Goal: Information Seeking & Learning: Learn about a topic

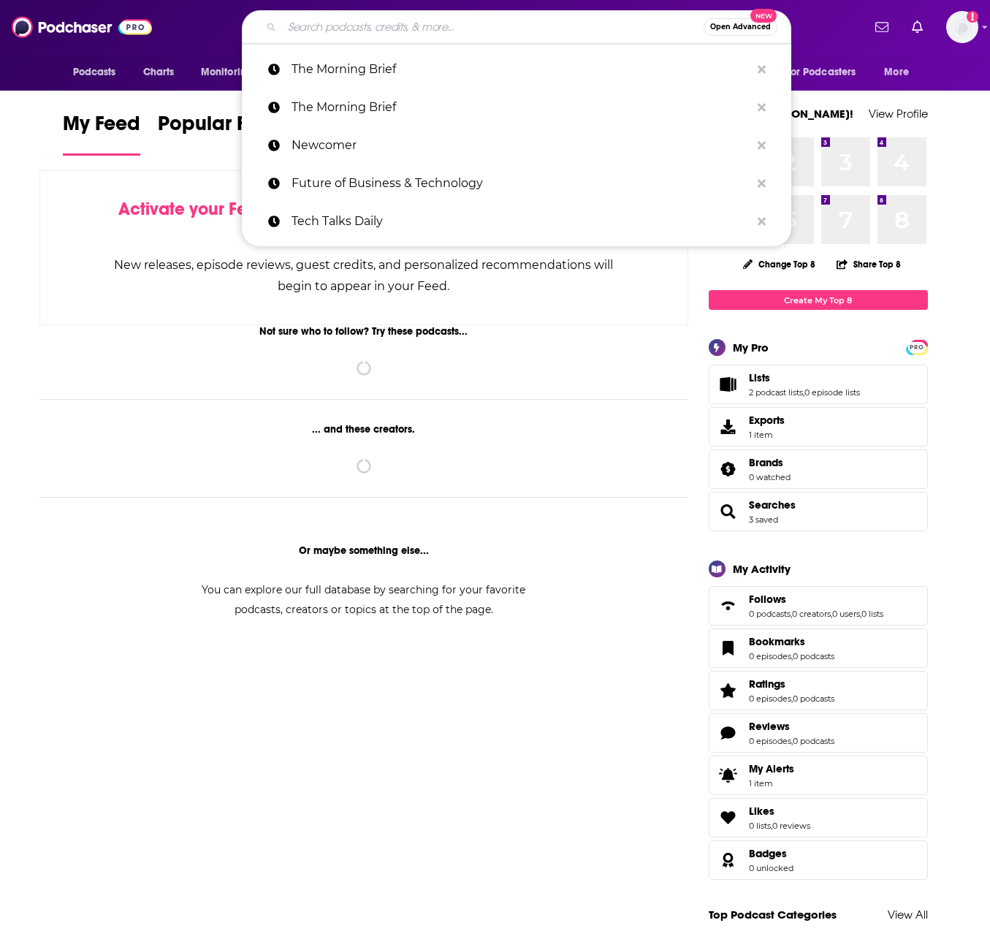
click at [337, 24] on input "Search podcasts, credits, & more..." at bounding box center [493, 26] width 422 height 23
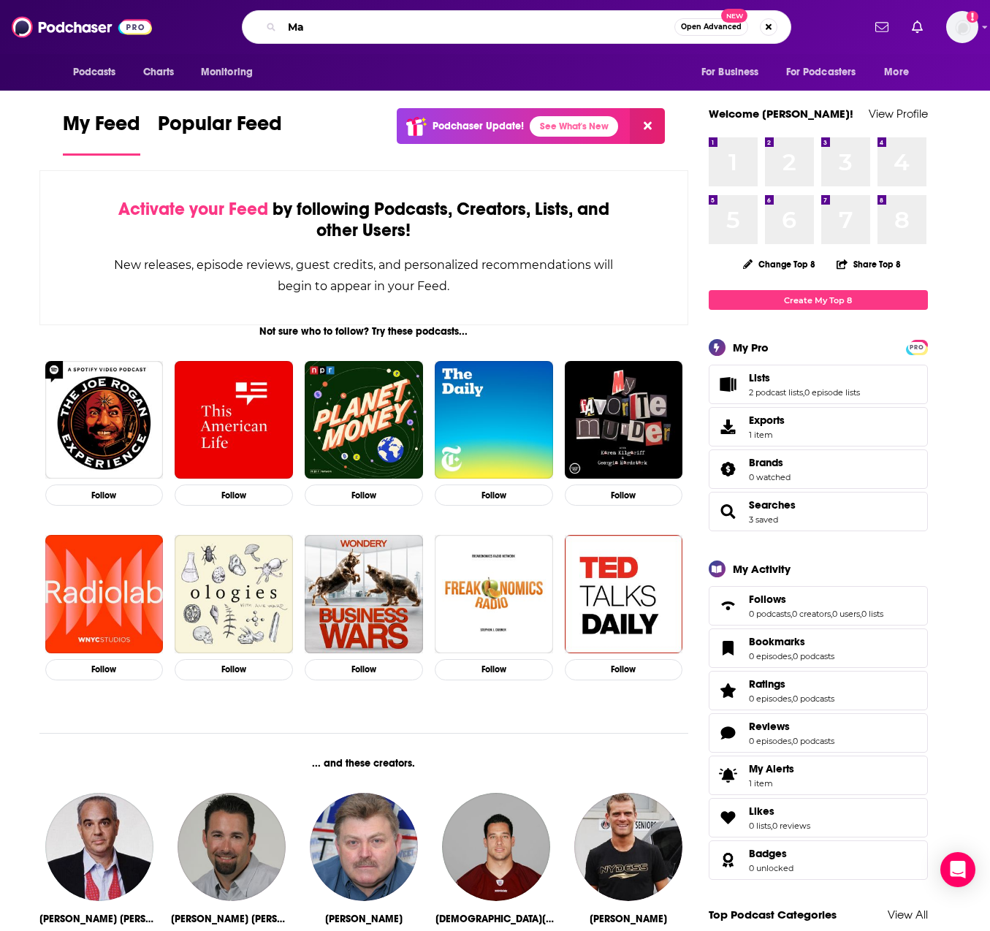
type input "M"
type input "AI marketing"
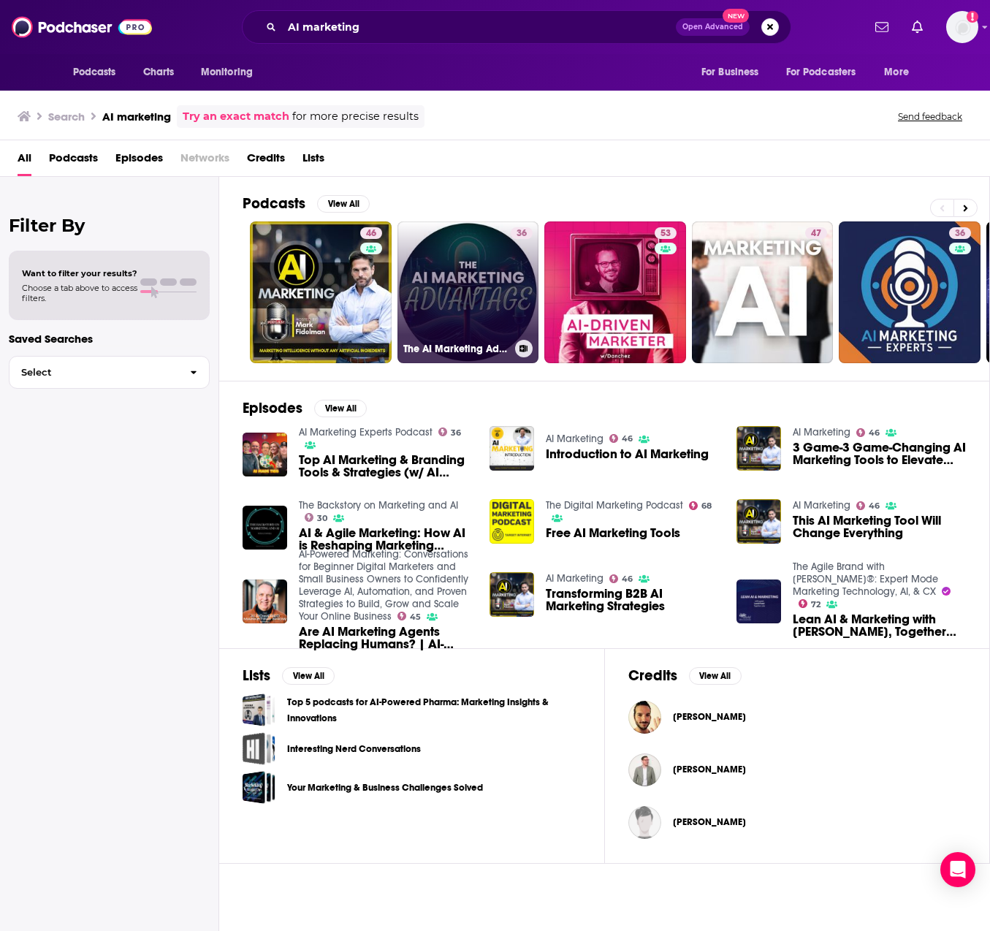
click at [468, 288] on link "36 The AI Marketing Advantage: Your Comprehensive Guide to AI Marketing" at bounding box center [468, 292] width 142 height 142
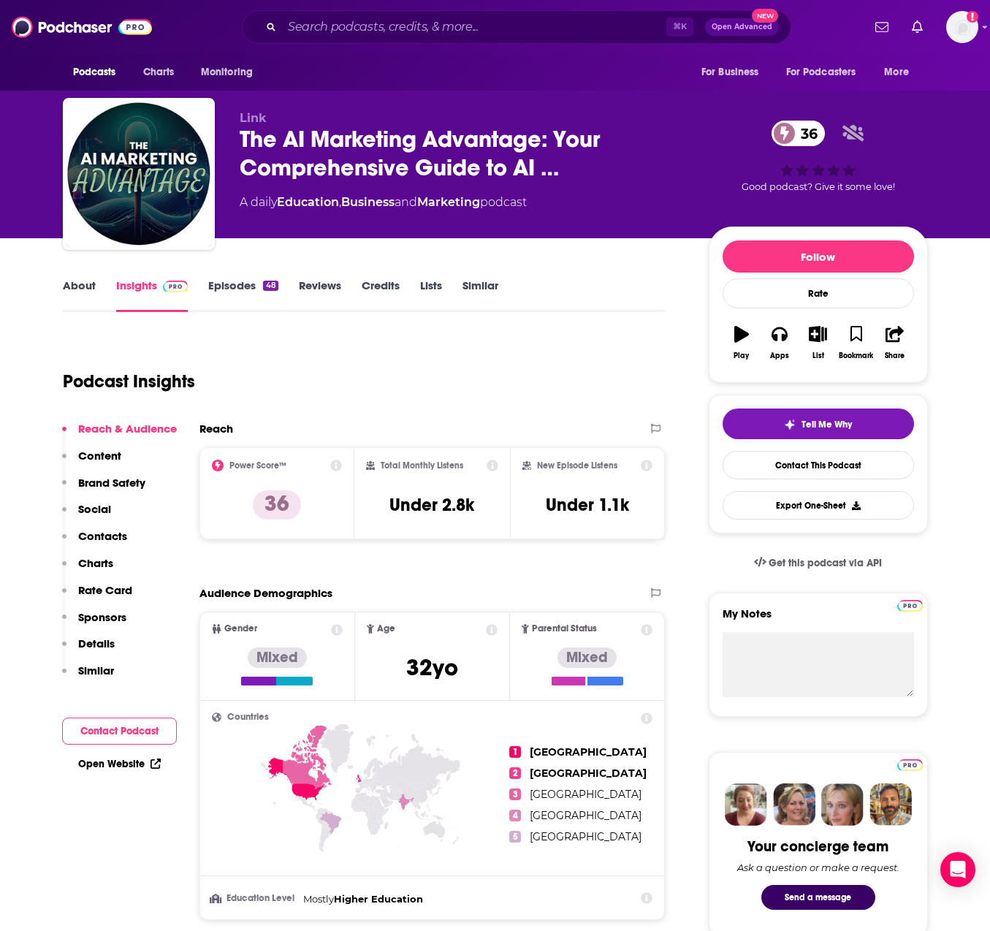
click at [229, 290] on link "Episodes 48" at bounding box center [242, 295] width 69 height 34
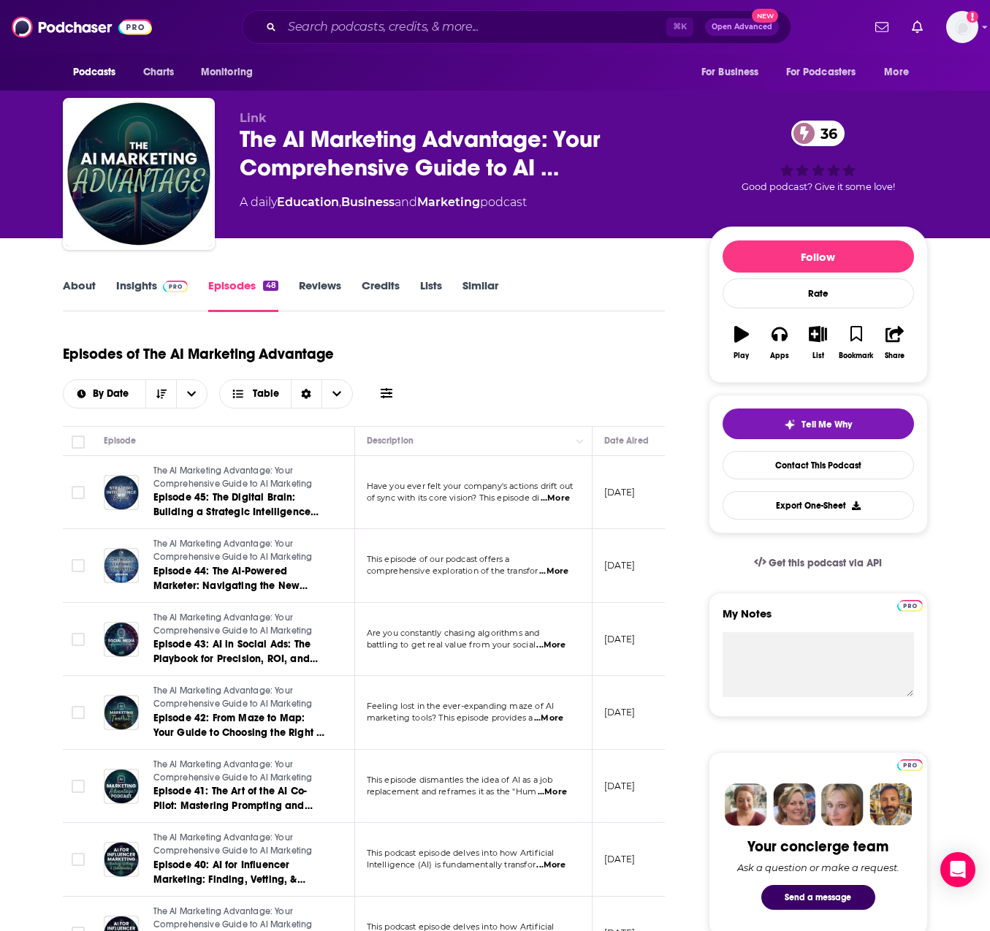
click at [82, 286] on link "About" at bounding box center [79, 295] width 33 height 34
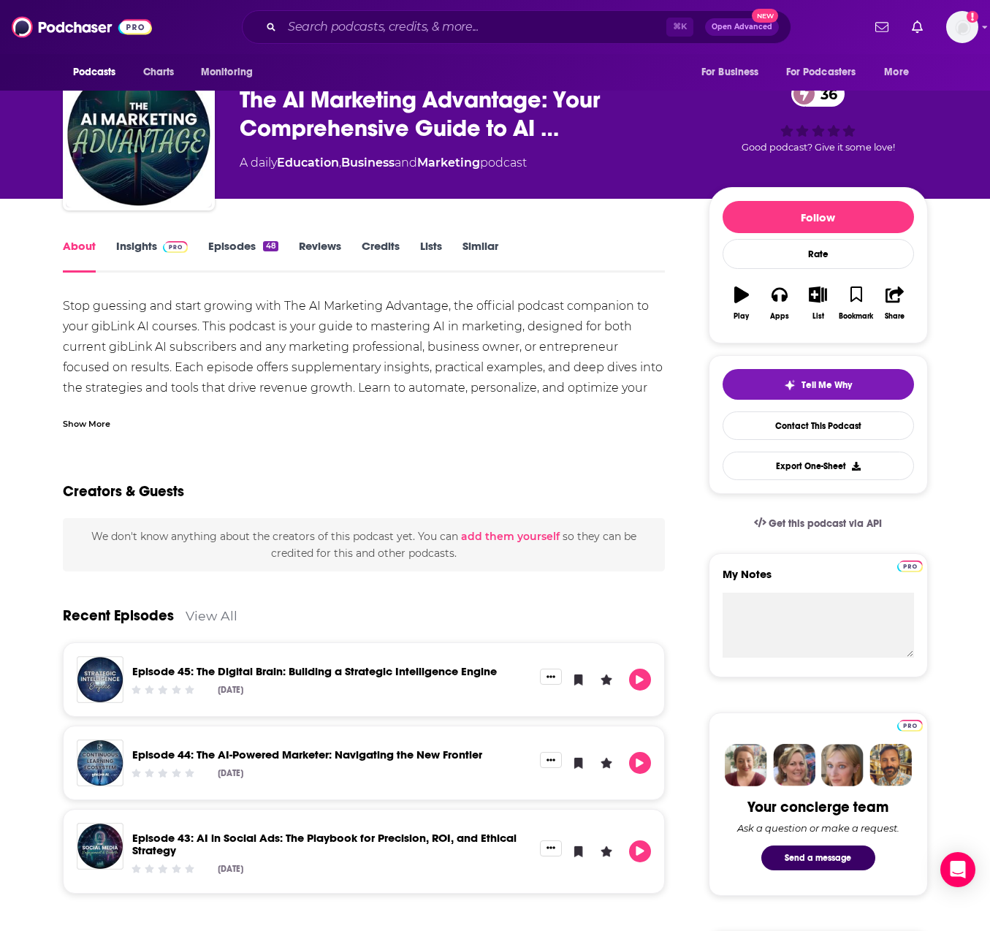
scroll to position [9, 0]
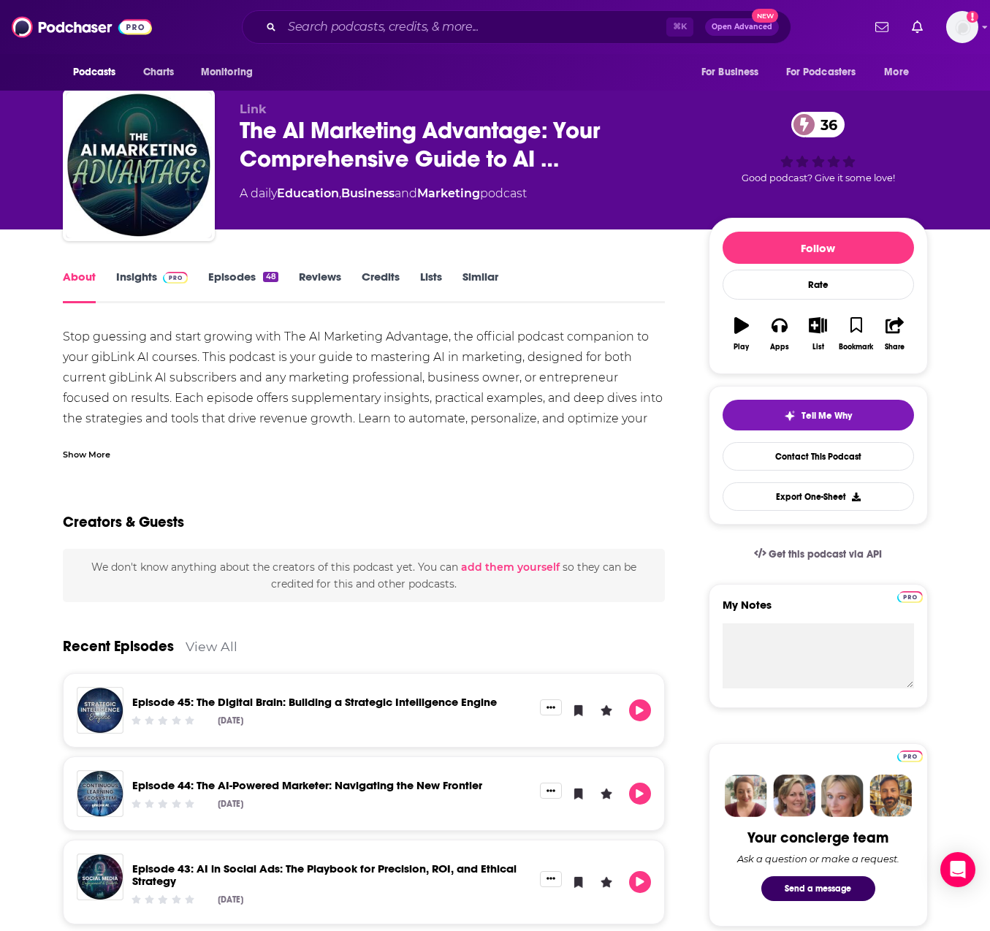
click at [157, 278] on span at bounding box center [172, 277] width 31 height 14
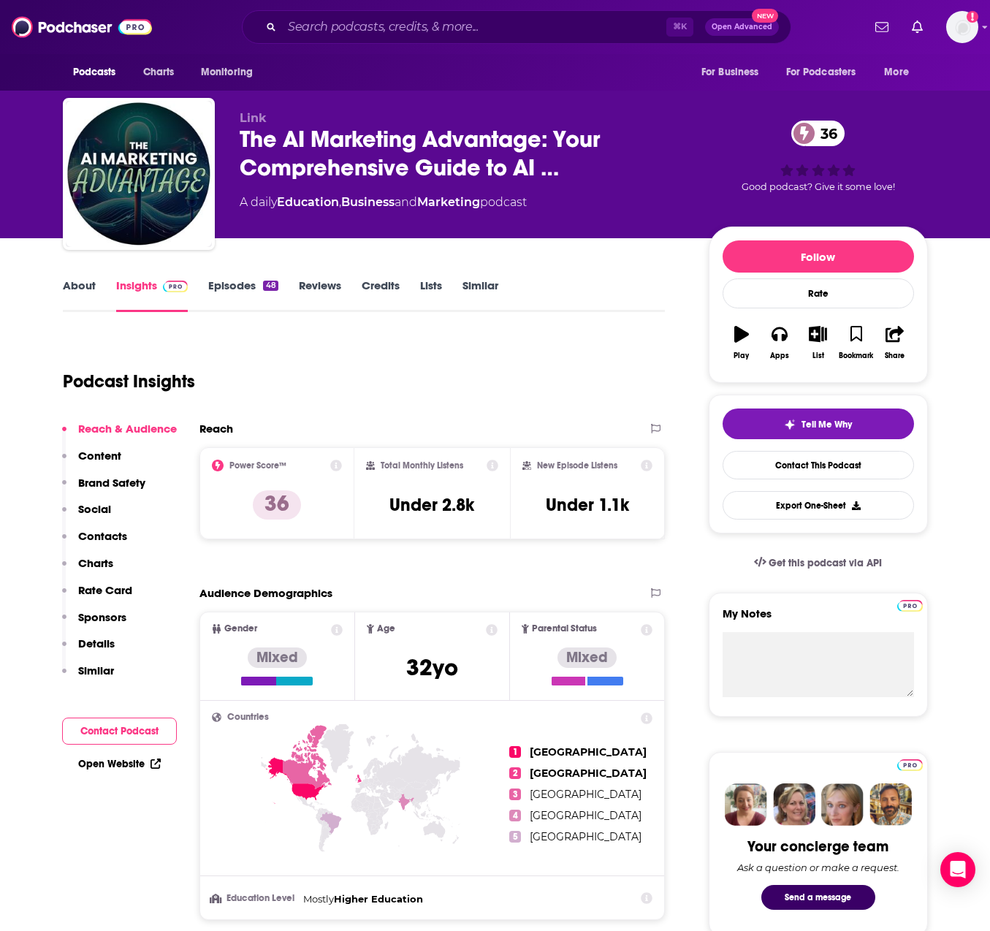
click at [233, 286] on link "Episodes 48" at bounding box center [242, 295] width 69 height 34
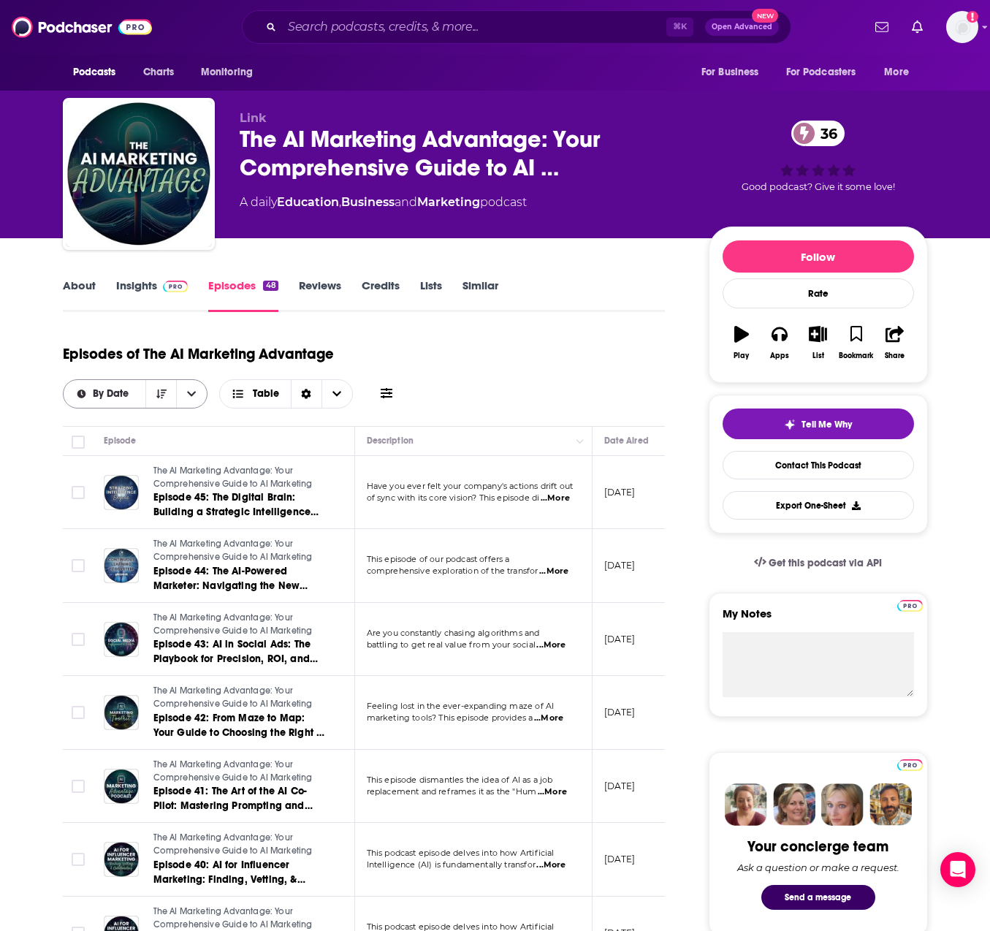
click at [194, 393] on icon "open menu" at bounding box center [192, 393] width 9 height 5
click at [194, 393] on icon "close menu" at bounding box center [192, 393] width 9 height 5
click at [304, 395] on icon "Sort Direction" at bounding box center [306, 394] width 9 height 10
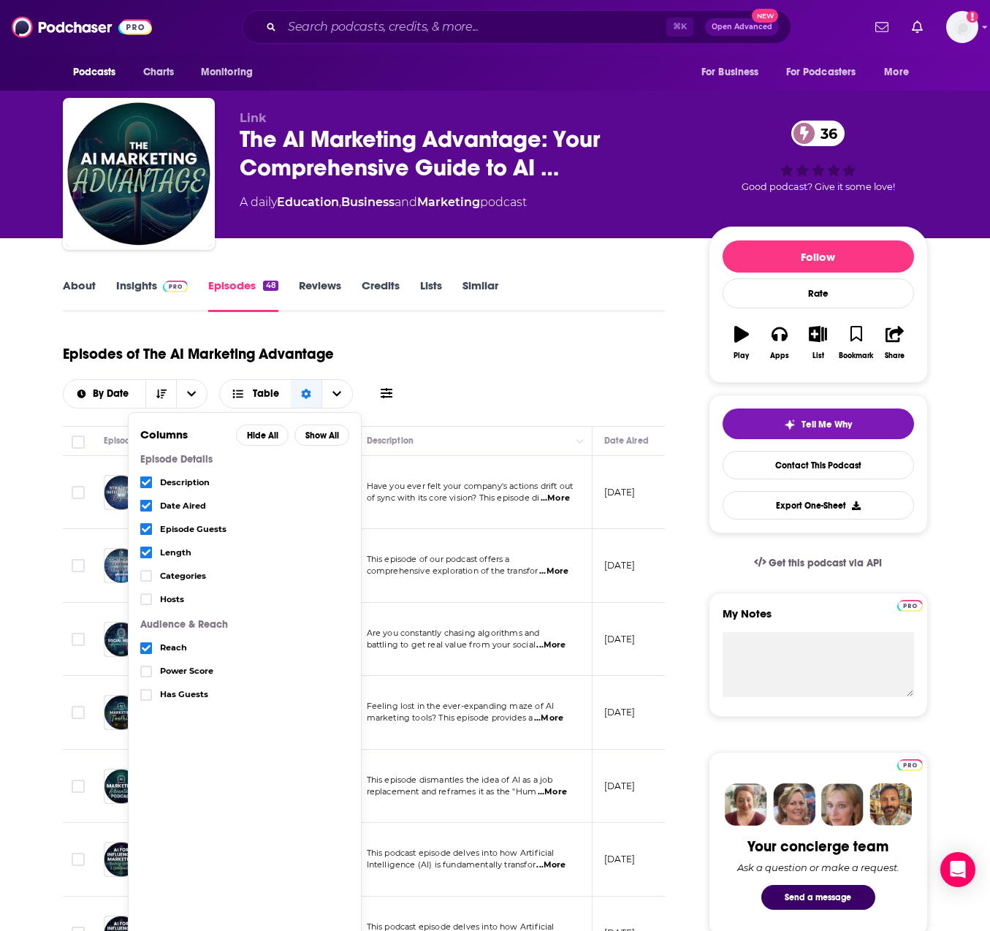
click at [435, 395] on div "Episodes of The AI Marketing Advantage By Date Table Columns Hide All Show All …" at bounding box center [364, 371] width 603 height 73
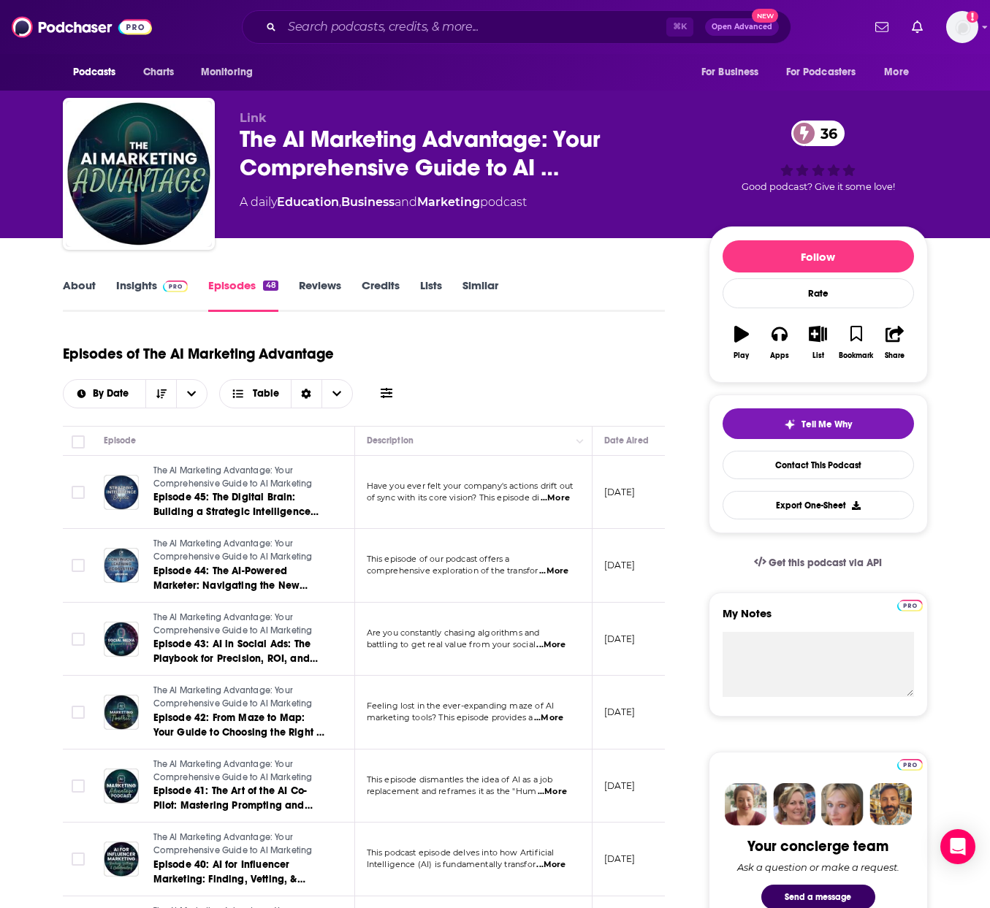
click at [378, 292] on link "Credits" at bounding box center [381, 295] width 38 height 34
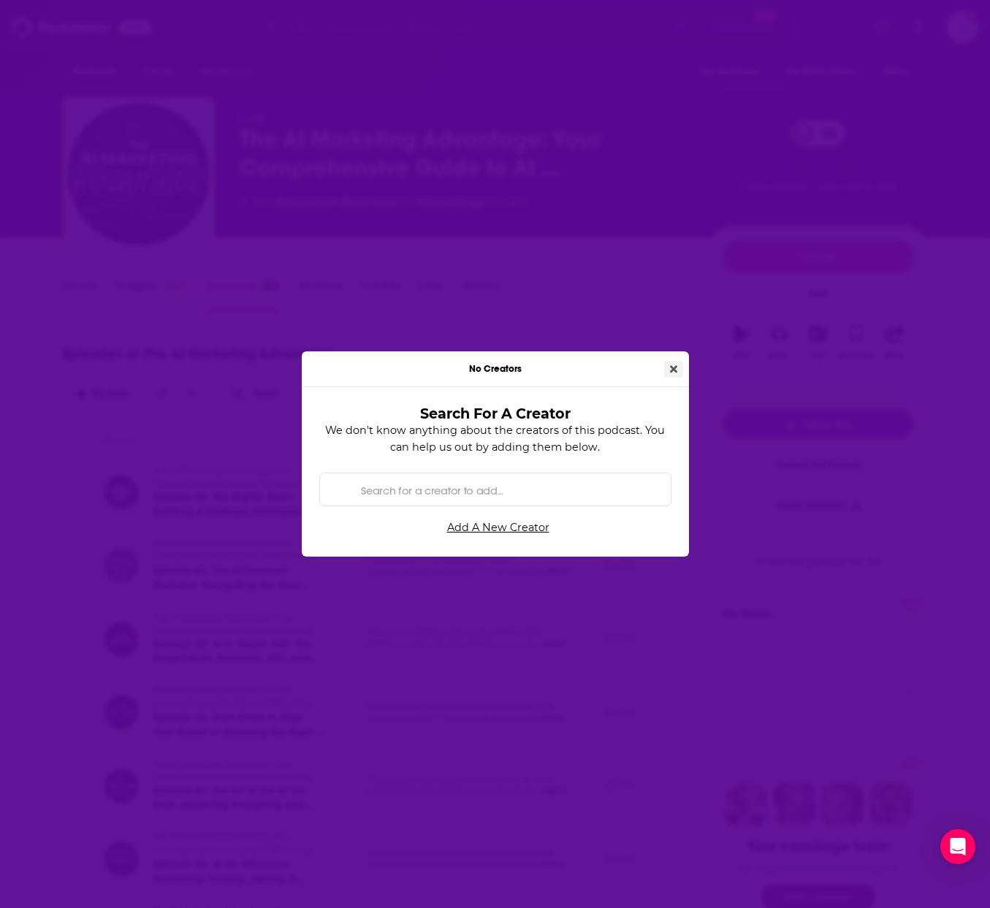
click at [672, 365] on icon "Close" at bounding box center [673, 369] width 7 height 10
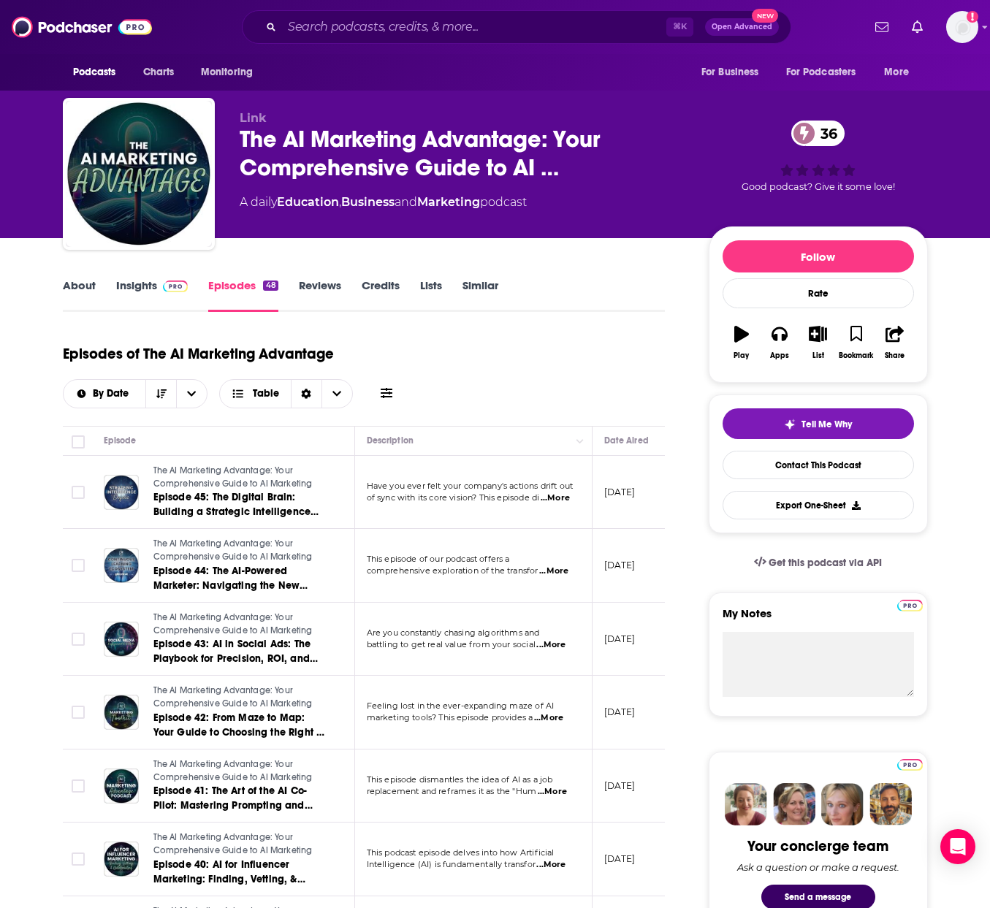
click at [387, 286] on link "Credits" at bounding box center [381, 295] width 38 height 34
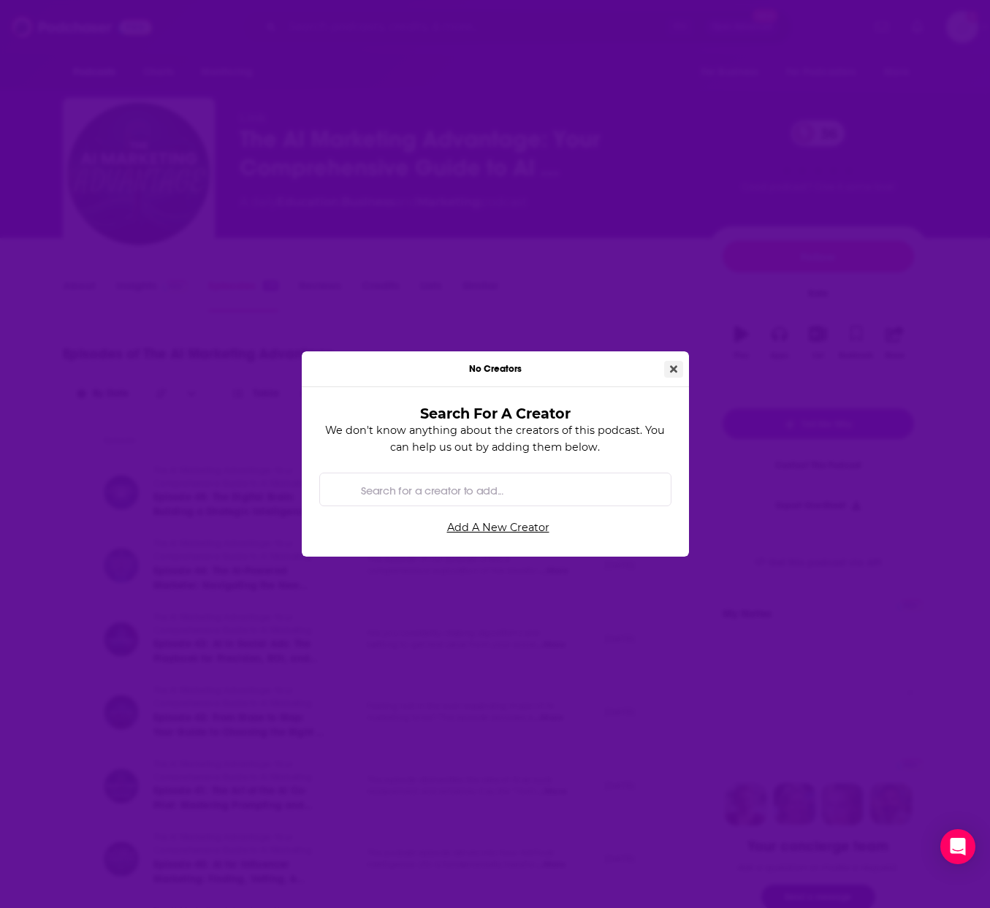
click at [672, 369] on icon "Close" at bounding box center [673, 368] width 7 height 7
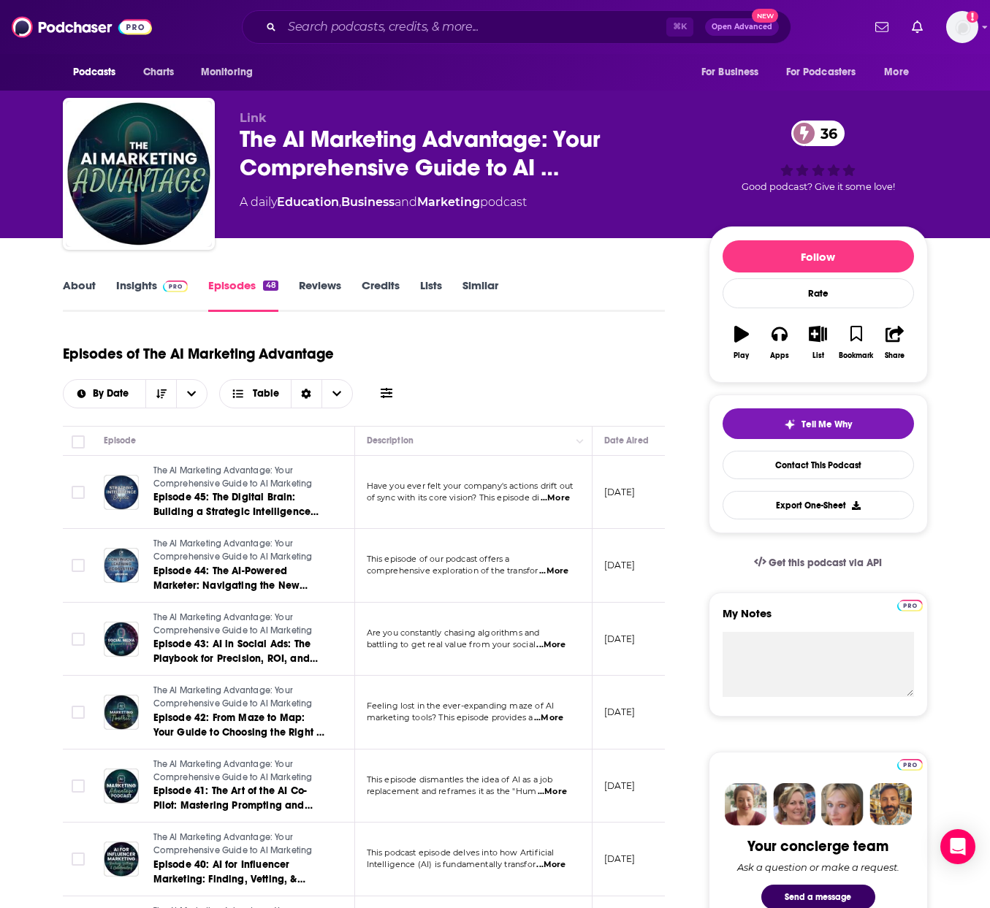
click at [319, 289] on link "Reviews" at bounding box center [320, 295] width 42 height 34
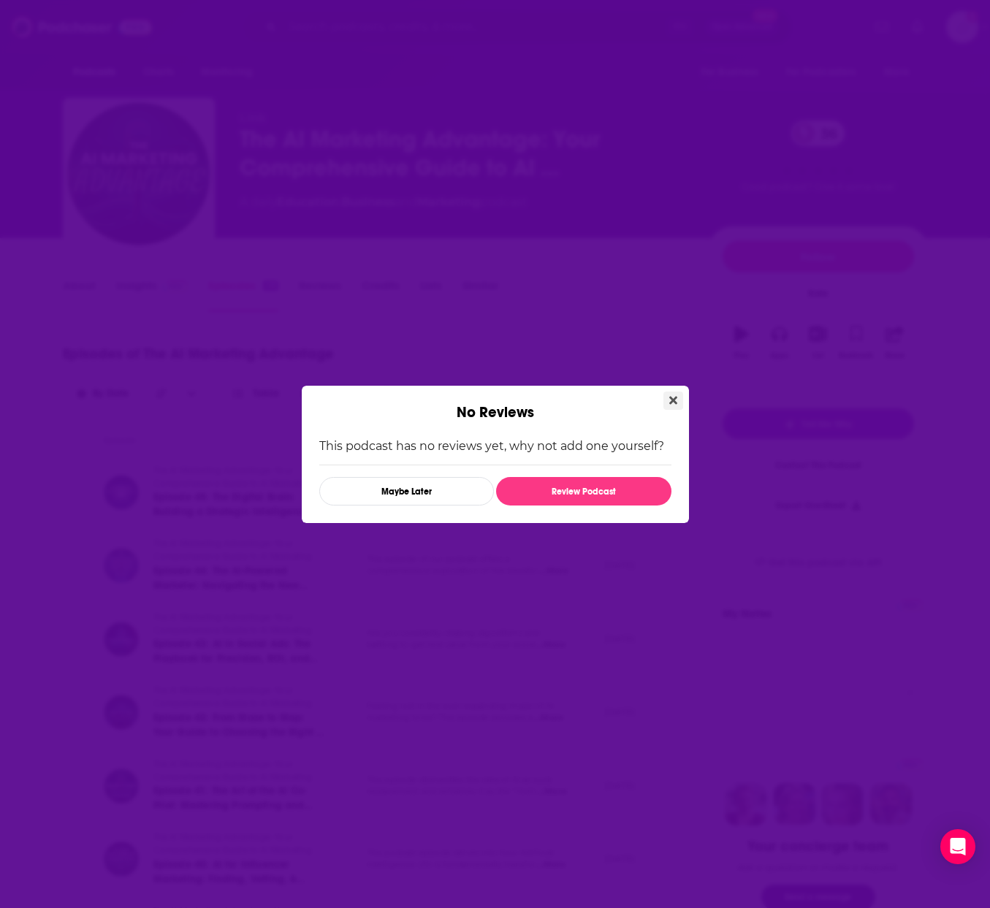
click at [672, 399] on icon "Close" at bounding box center [673, 400] width 8 height 8
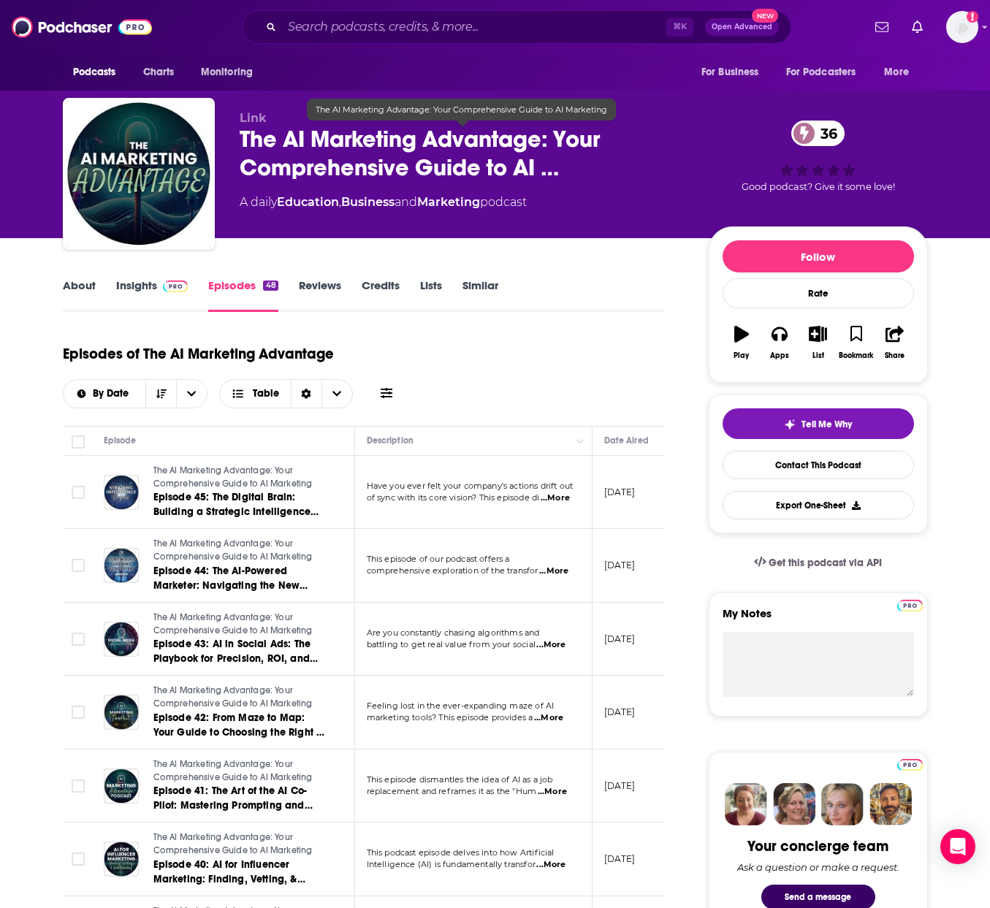
click at [550, 167] on span "The AI Marketing Advantage: Your Comprehensive Guide to AI …" at bounding box center [463, 153] width 446 height 57
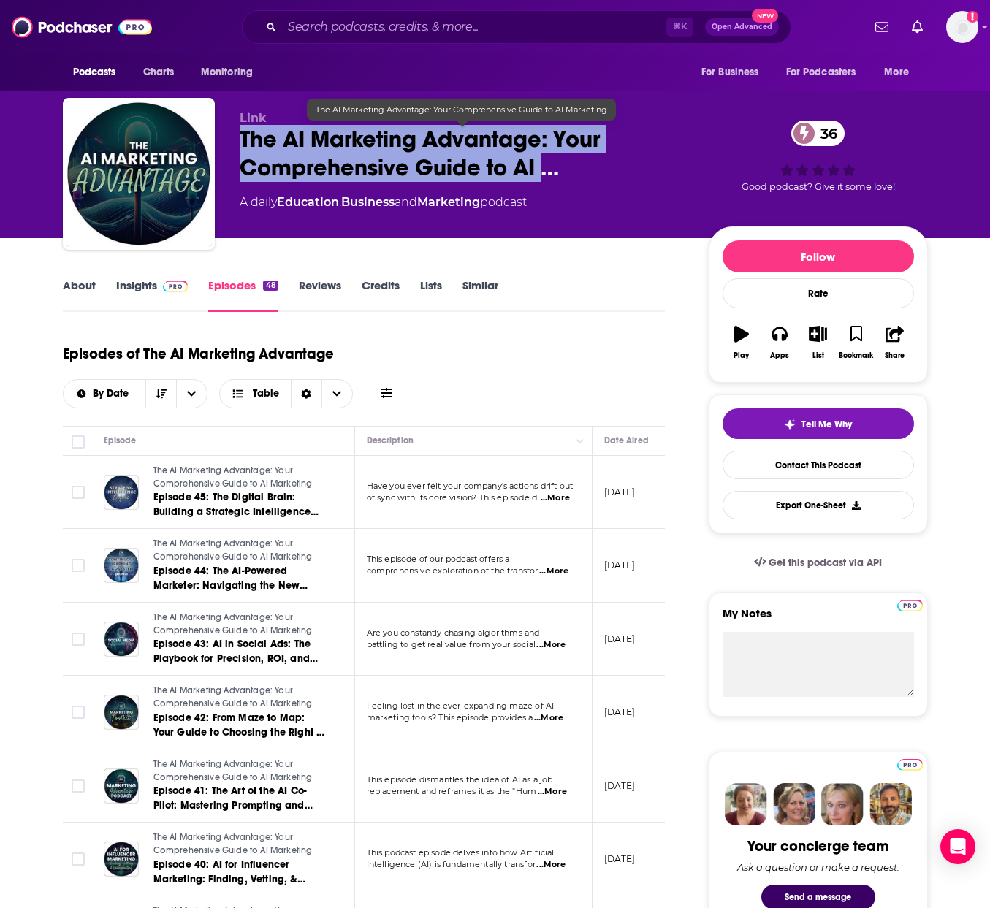
drag, startPoint x: 543, startPoint y: 167, endPoint x: 235, endPoint y: 143, distance: 309.2
click at [235, 143] on div "Link The AI Marketing Advantage: Your Comprehensive Guide to AI … 36 A daily Ed…" at bounding box center [495, 177] width 865 height 158
copy h2 "The AI Marketing Advantage: Your Comprehensive Guide to AI"
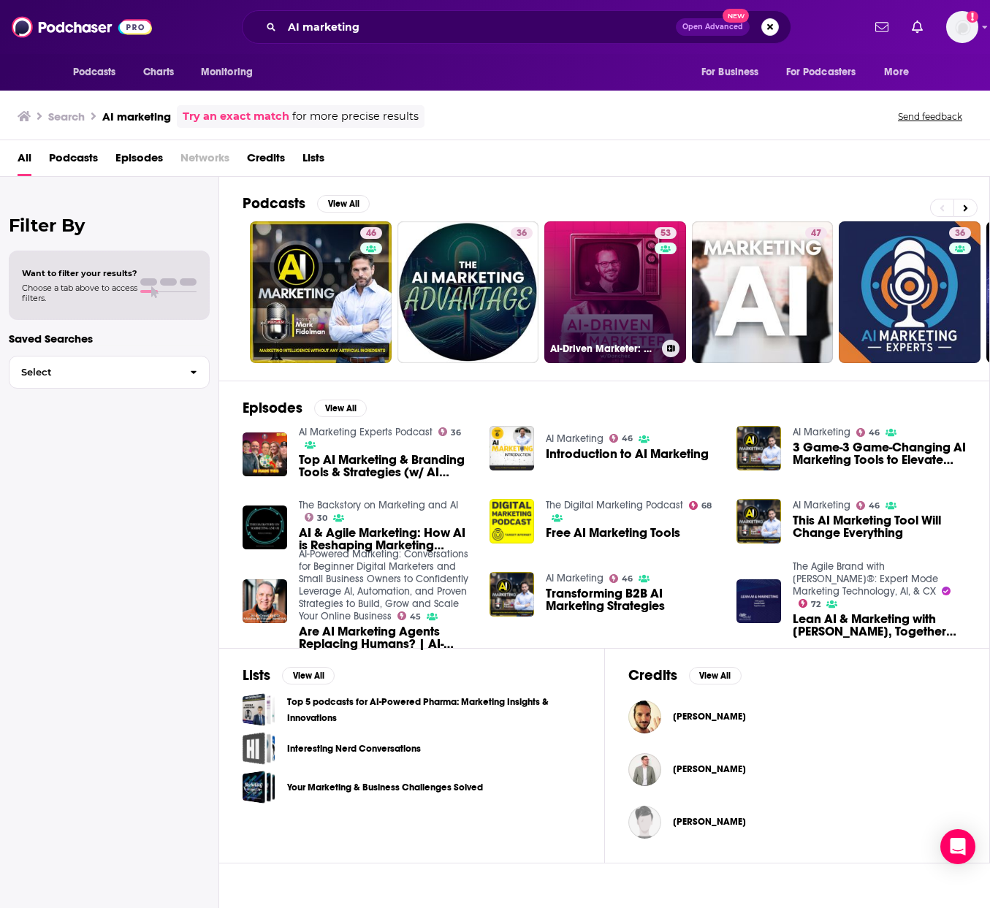
click at [600, 277] on link "53 AI-Driven Marketer: Master AI Marketing To Stand Out In [DATE]" at bounding box center [615, 292] width 142 height 142
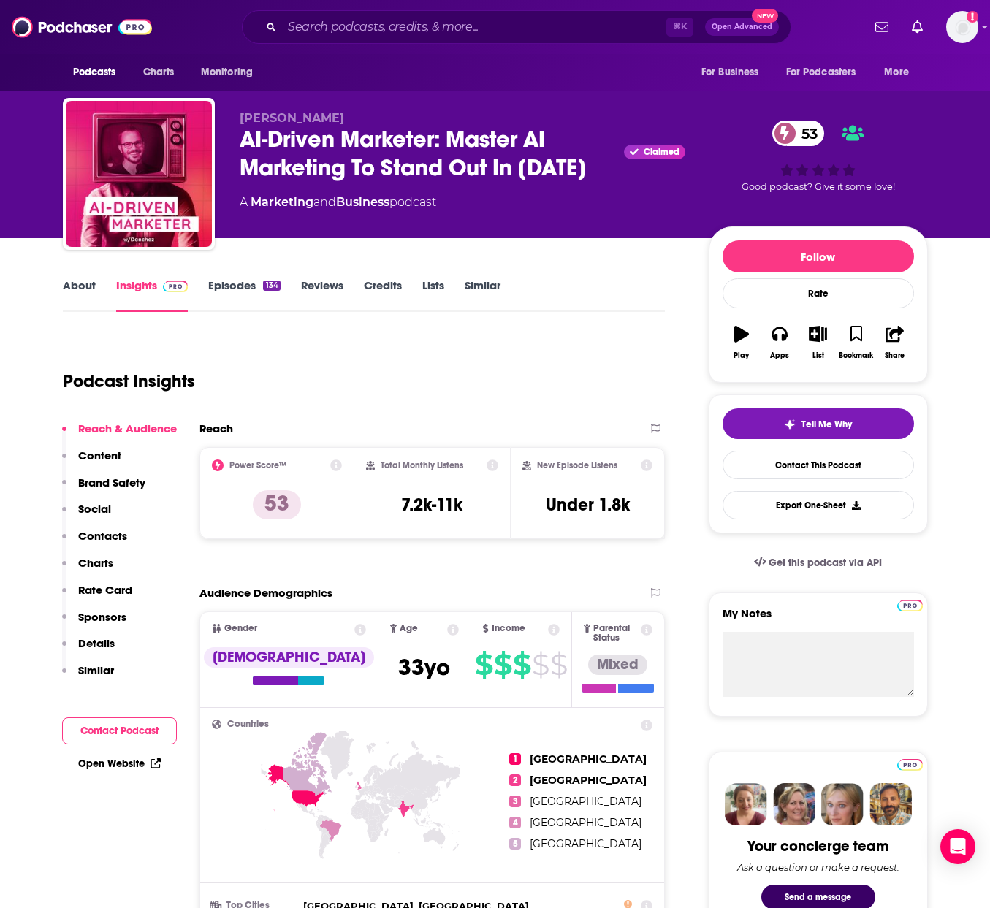
click at [213, 286] on link "Episodes 134" at bounding box center [244, 295] width 72 height 34
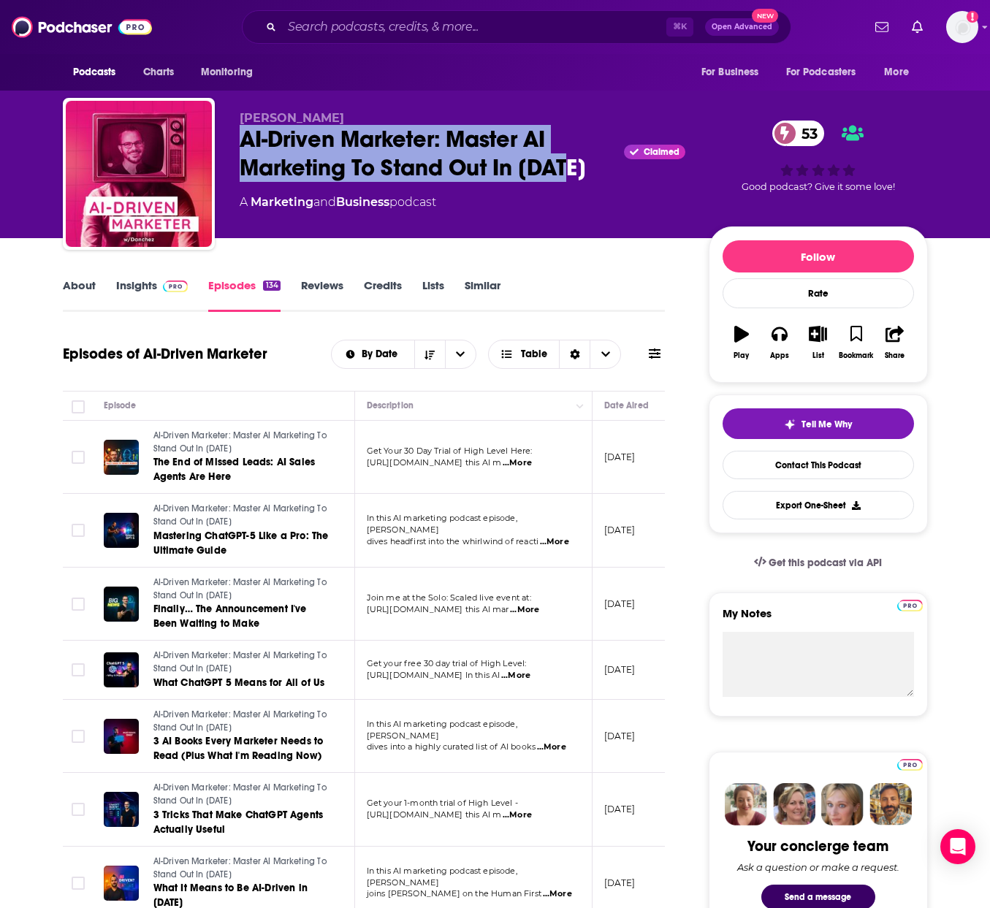
drag, startPoint x: 580, startPoint y: 168, endPoint x: 226, endPoint y: 137, distance: 355.7
click at [226, 137] on div "[PERSON_NAME] AI-Driven Marketer: Master AI Marketing To Stand Out In [DATE] Cl…" at bounding box center [495, 177] width 865 height 158
copy h2 "AI-Driven Marketer: Master AI Marketing To Stand Out In [DATE]"
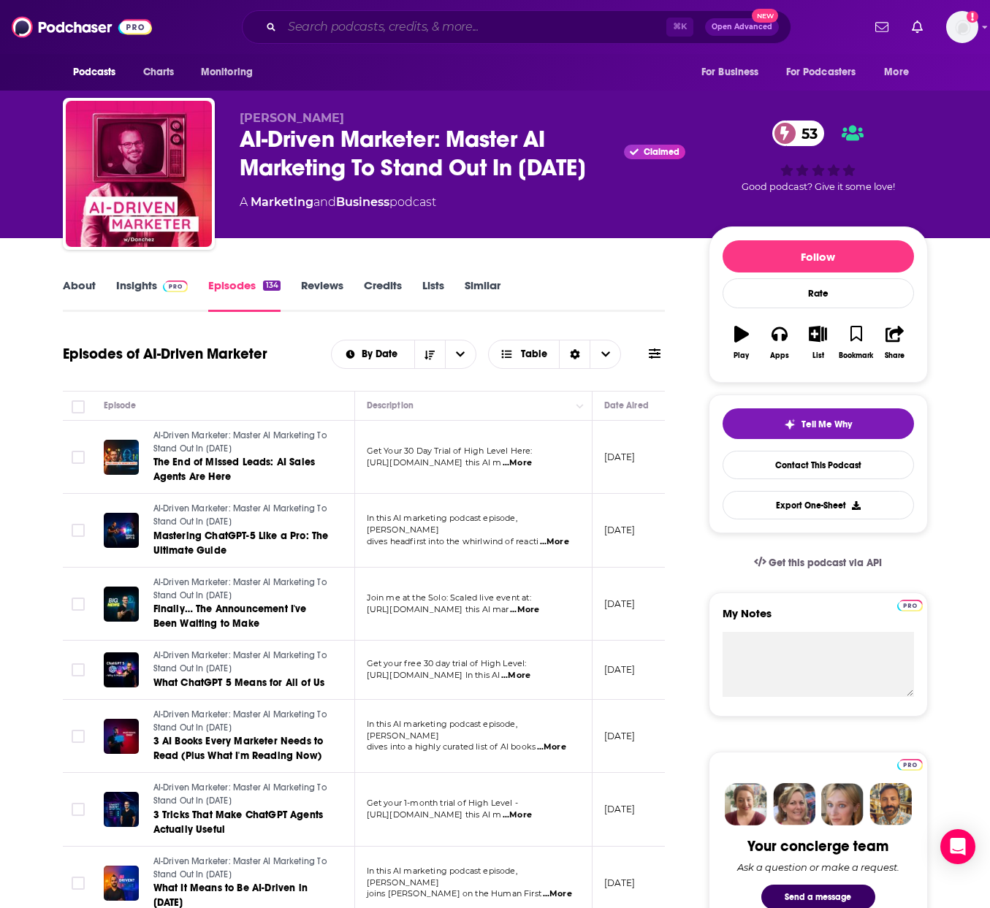
click at [350, 30] on input "Search podcasts, credits, & more..." at bounding box center [474, 26] width 384 height 23
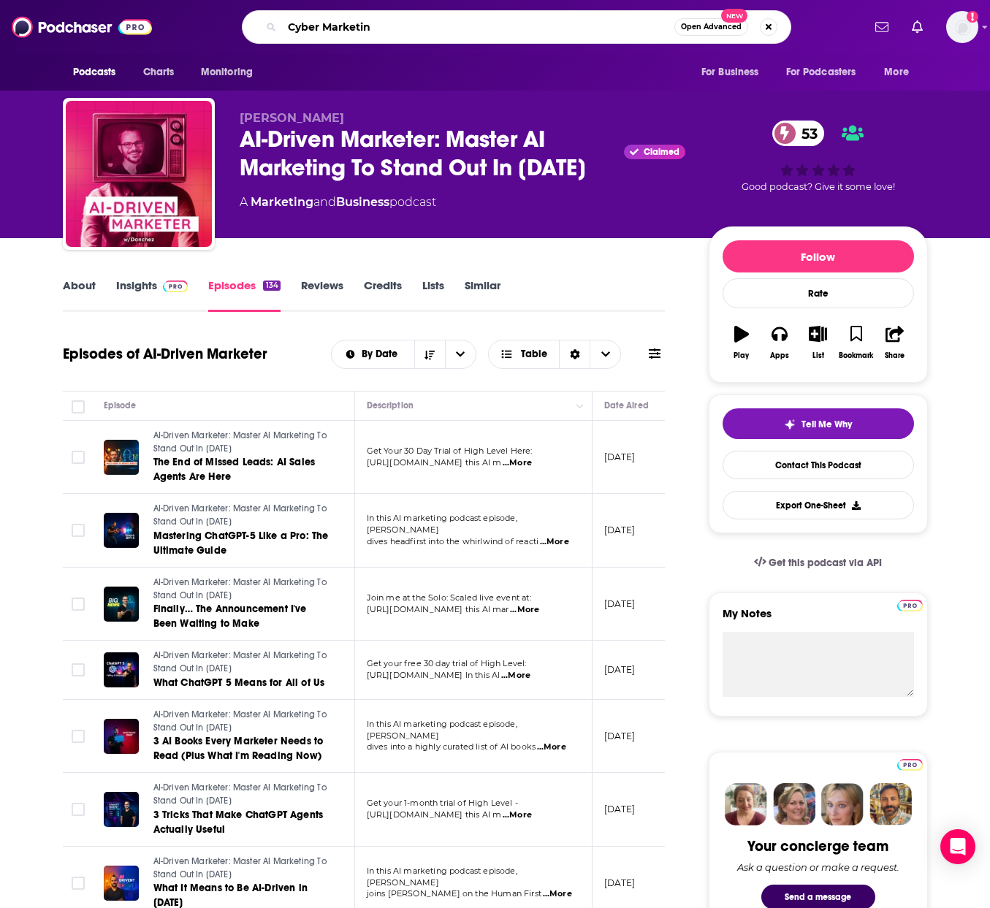
type input "Cyber Marketing"
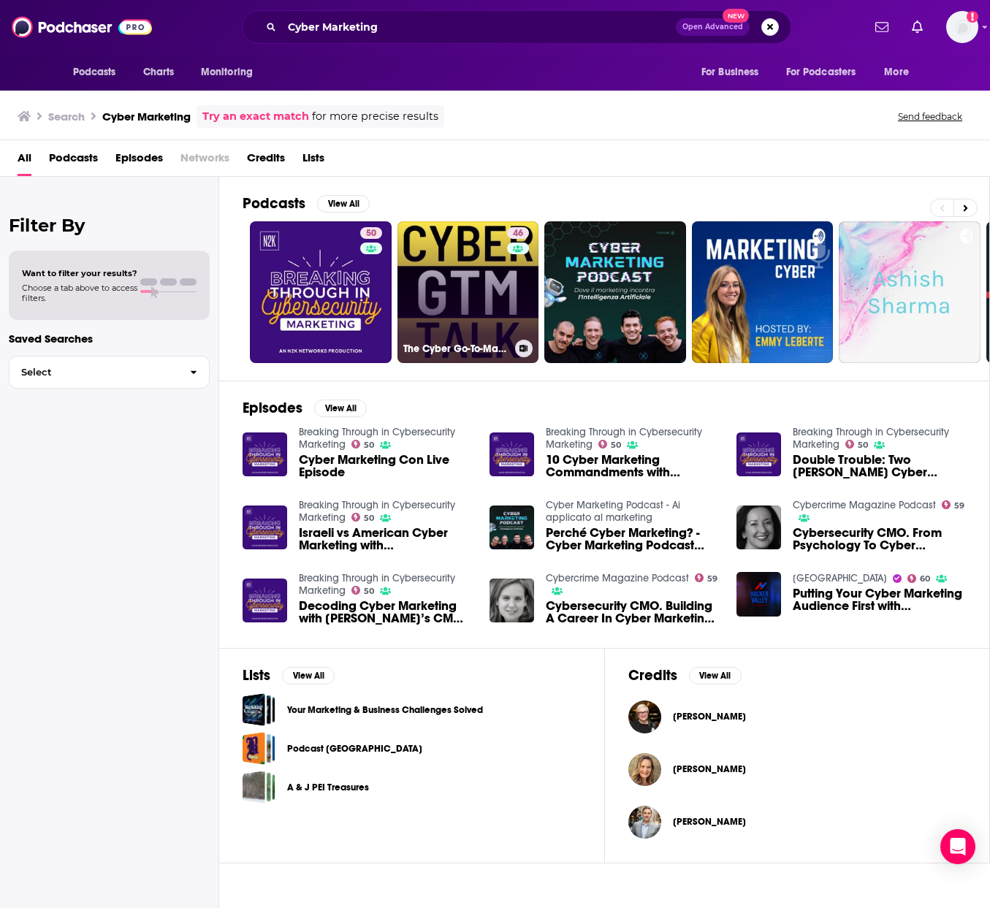
click at [468, 283] on link "46 The Cyber Go-To-Market podcast for cybersecurity sales and marketing teams. …" at bounding box center [468, 292] width 142 height 142
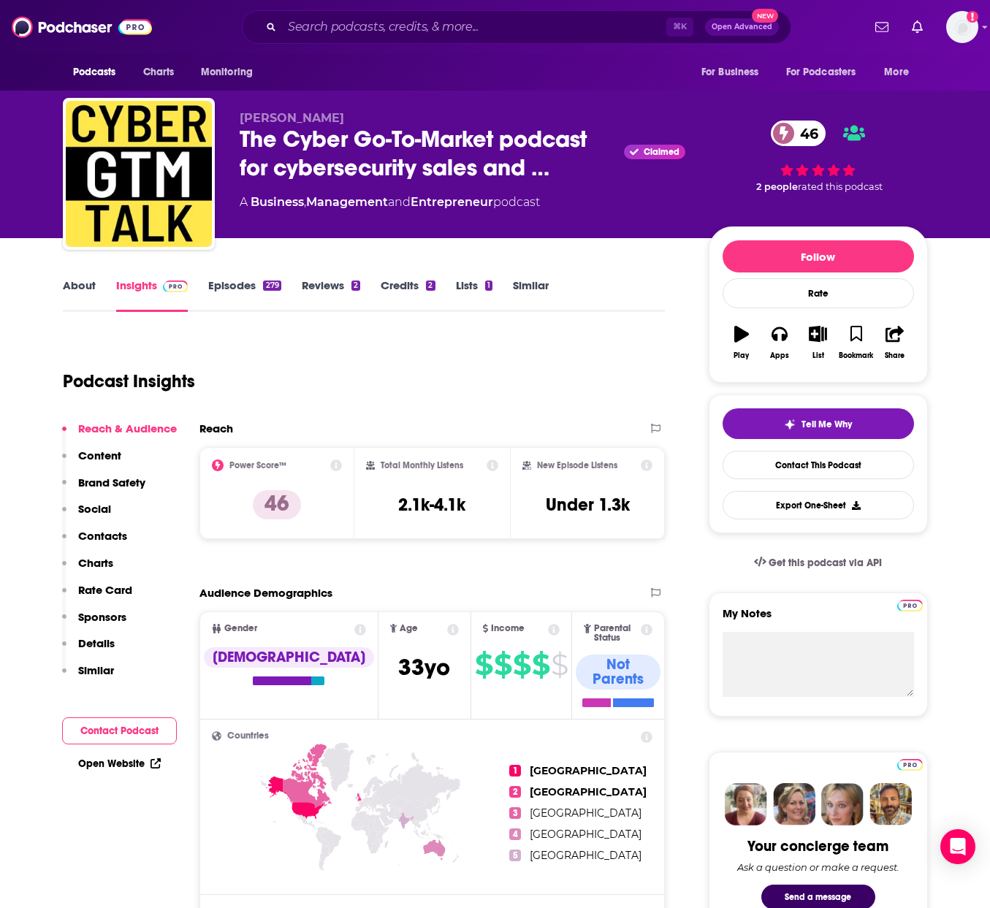
click at [245, 286] on link "Episodes 279" at bounding box center [244, 295] width 72 height 34
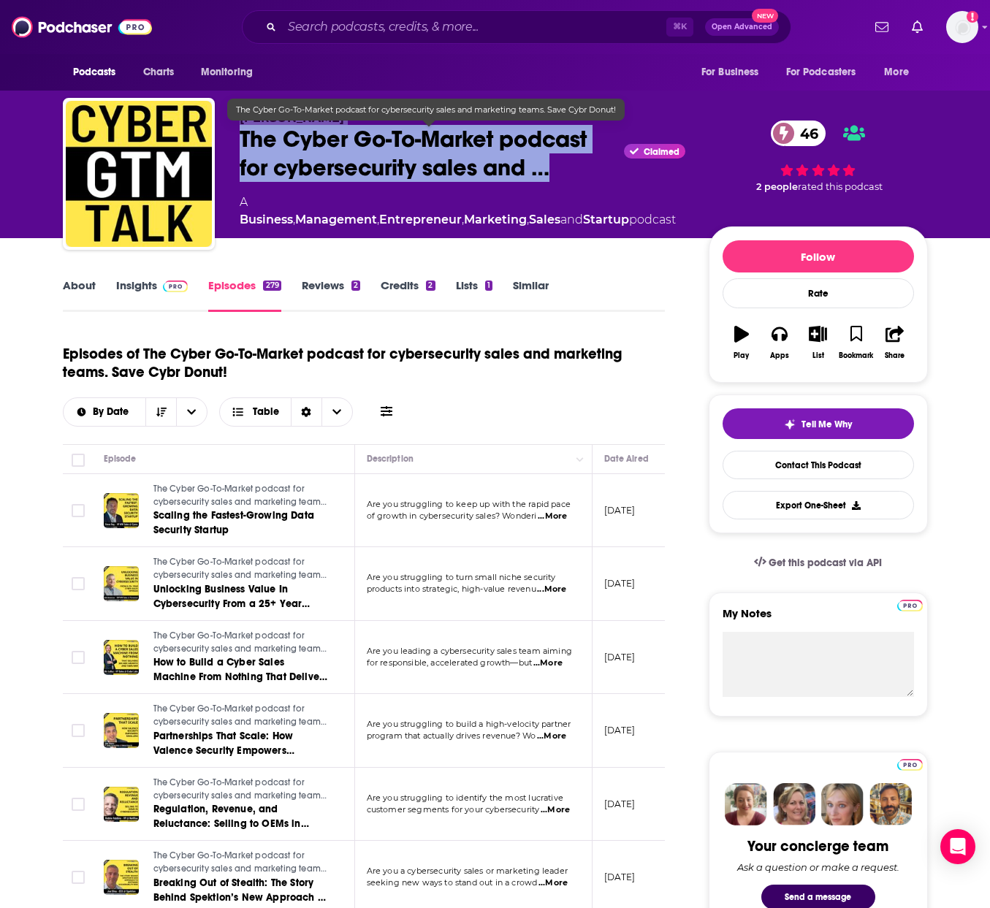
drag, startPoint x: 582, startPoint y: 178, endPoint x: 224, endPoint y: 140, distance: 360.0
click at [224, 139] on div "[PERSON_NAME] The Cyber Go-To-Market podcast for cybersecurity sales and … Clai…" at bounding box center [495, 177] width 865 height 158
copy div "[PERSON_NAME] The Cyber Go-To-Market podcast for cybersecurity sales and …"
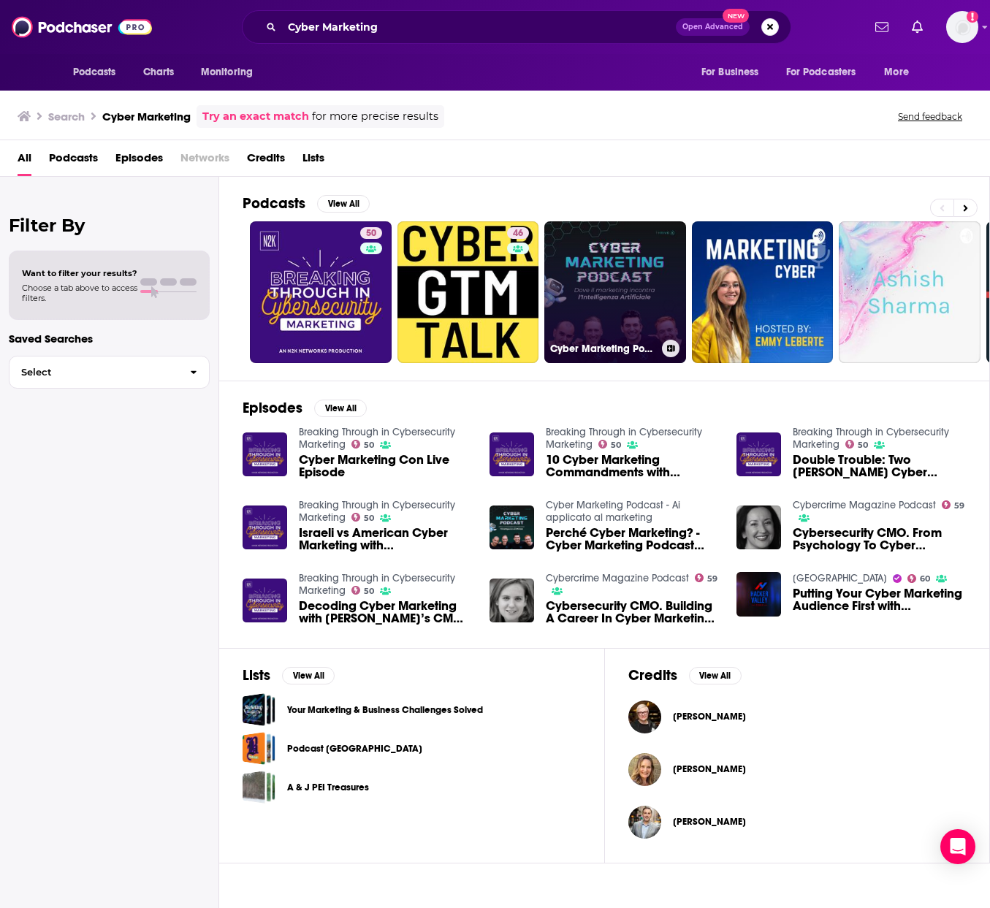
click at [630, 289] on link "Cyber Marketing Podcast - Ai applicato al marketing" at bounding box center [615, 292] width 142 height 142
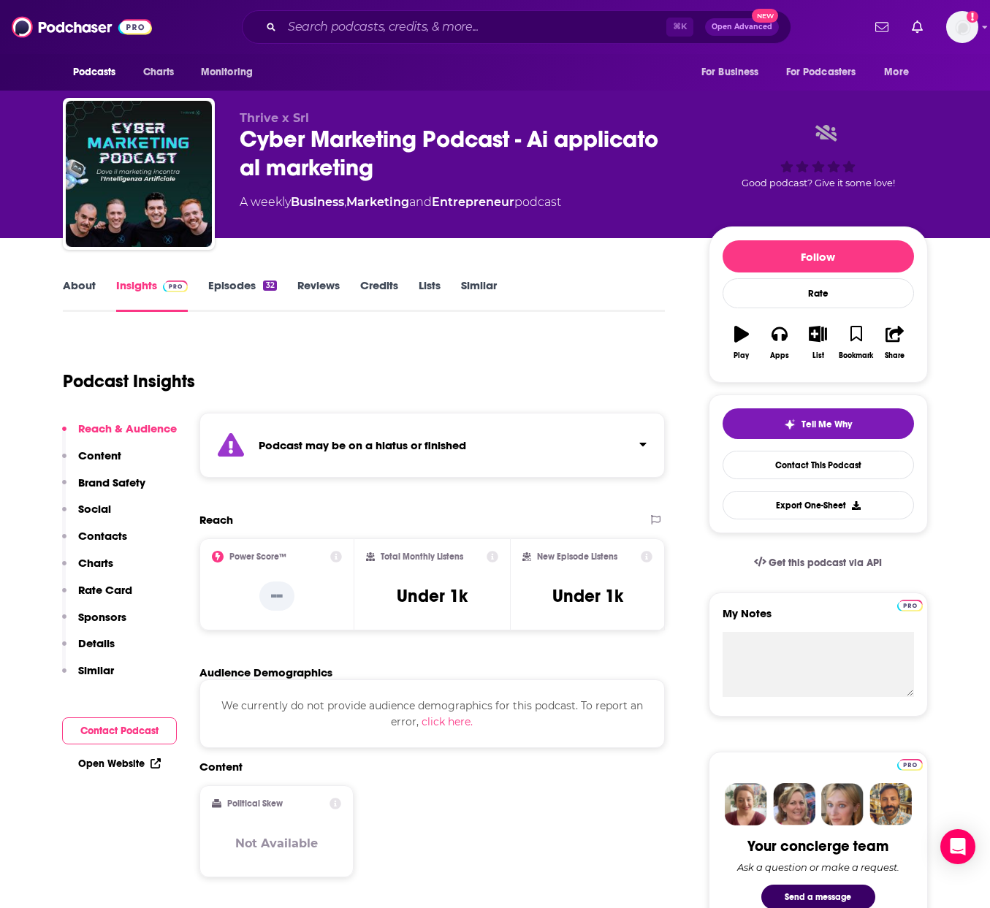
click at [477, 352] on div "Podcast Insights" at bounding box center [358, 372] width 591 height 75
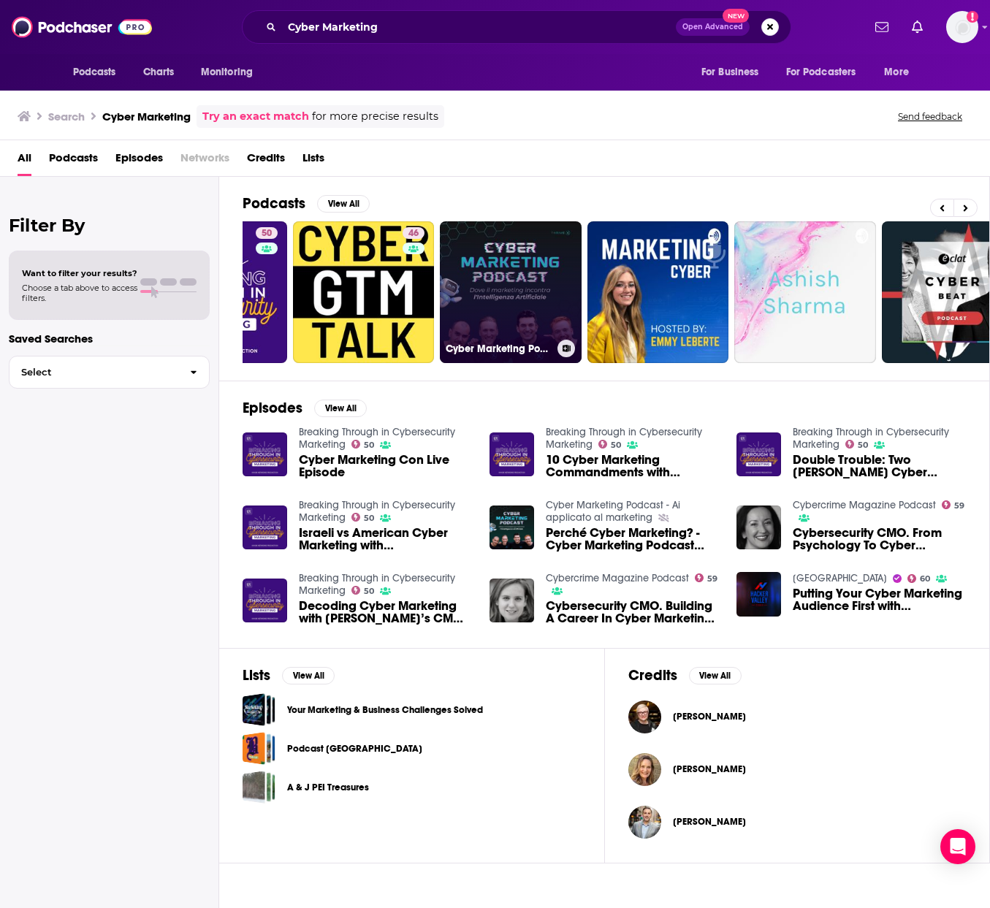
scroll to position [0, 102]
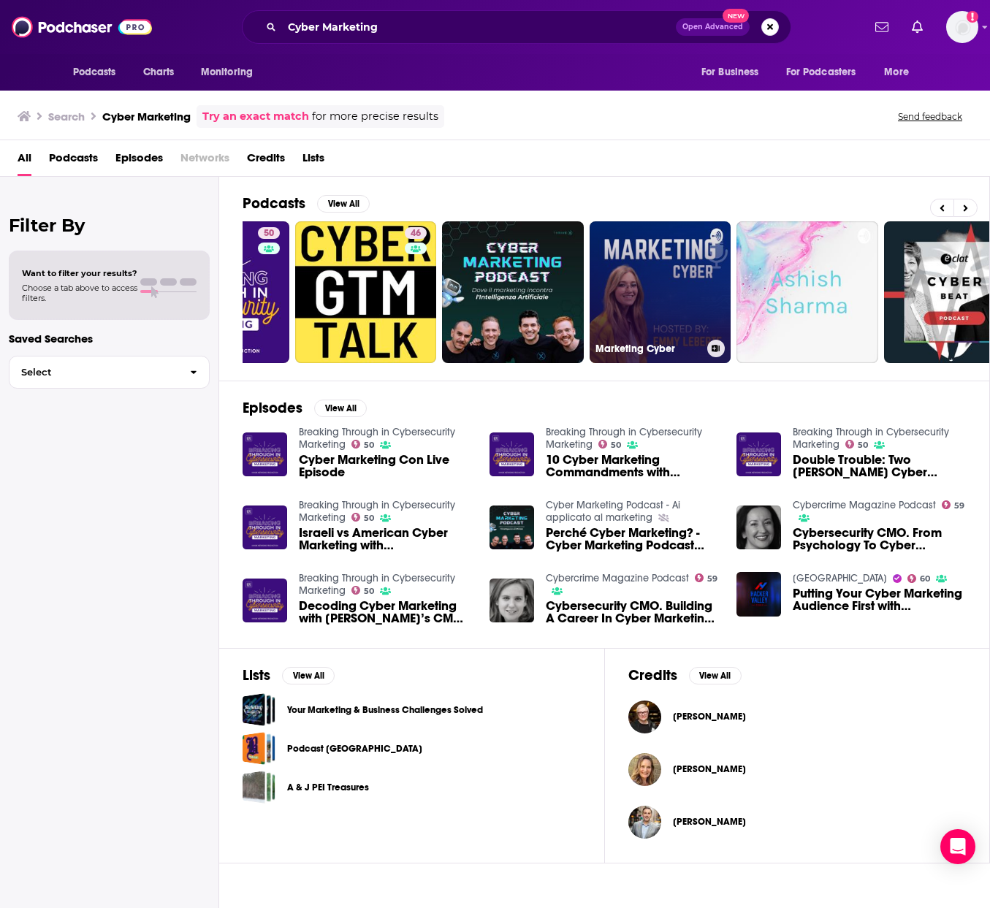
click at [671, 283] on link "Marketing Cyber" at bounding box center [661, 292] width 142 height 142
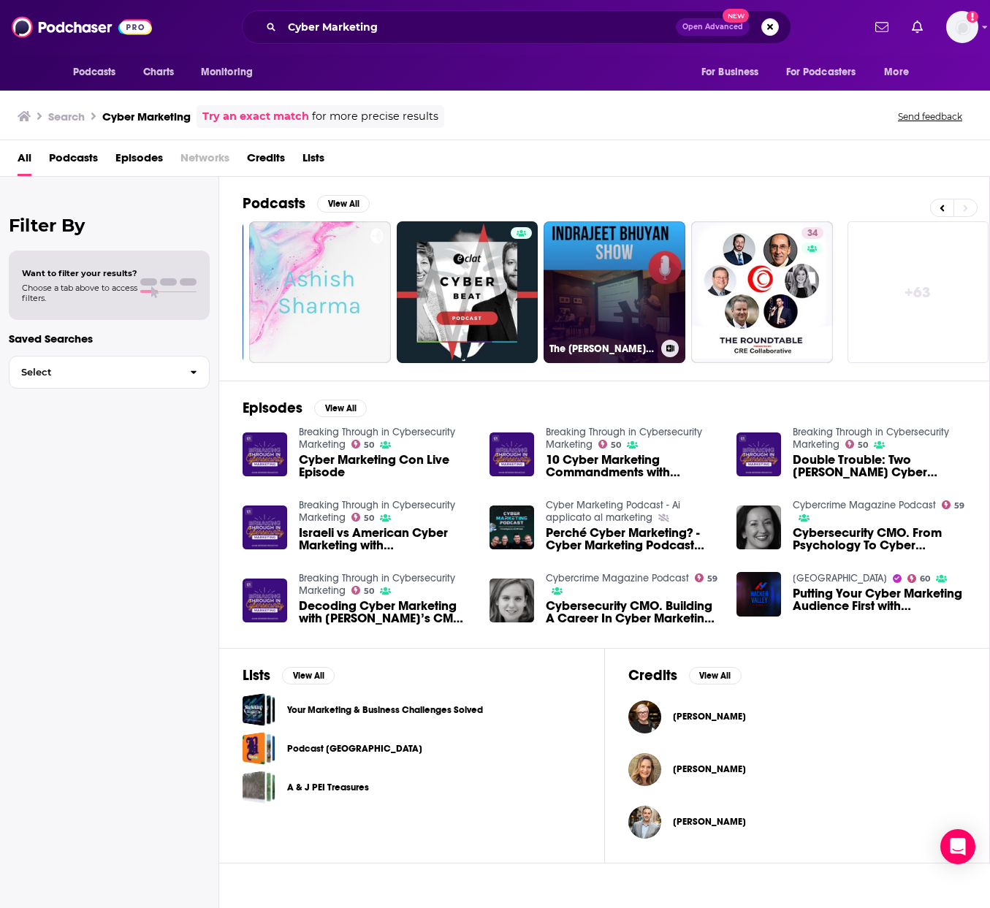
scroll to position [0, 589]
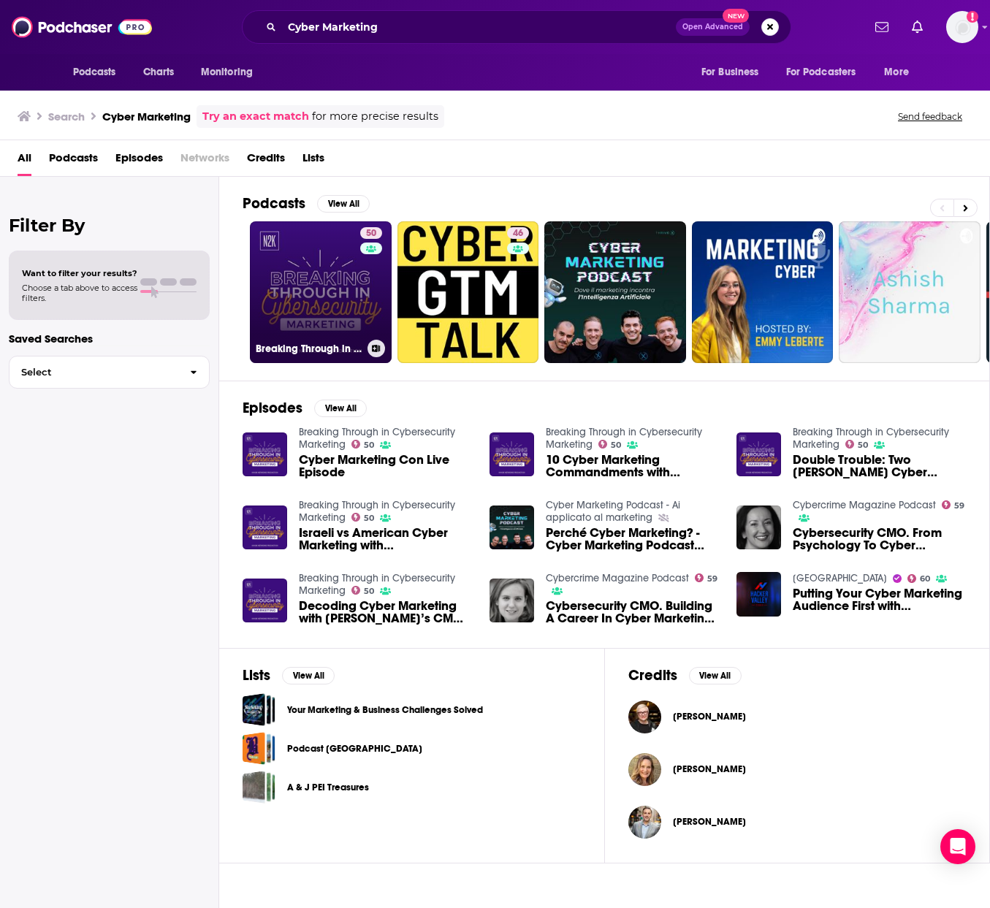
click at [324, 287] on link "50 Breaking Through in Cybersecurity Marketing" at bounding box center [321, 292] width 142 height 142
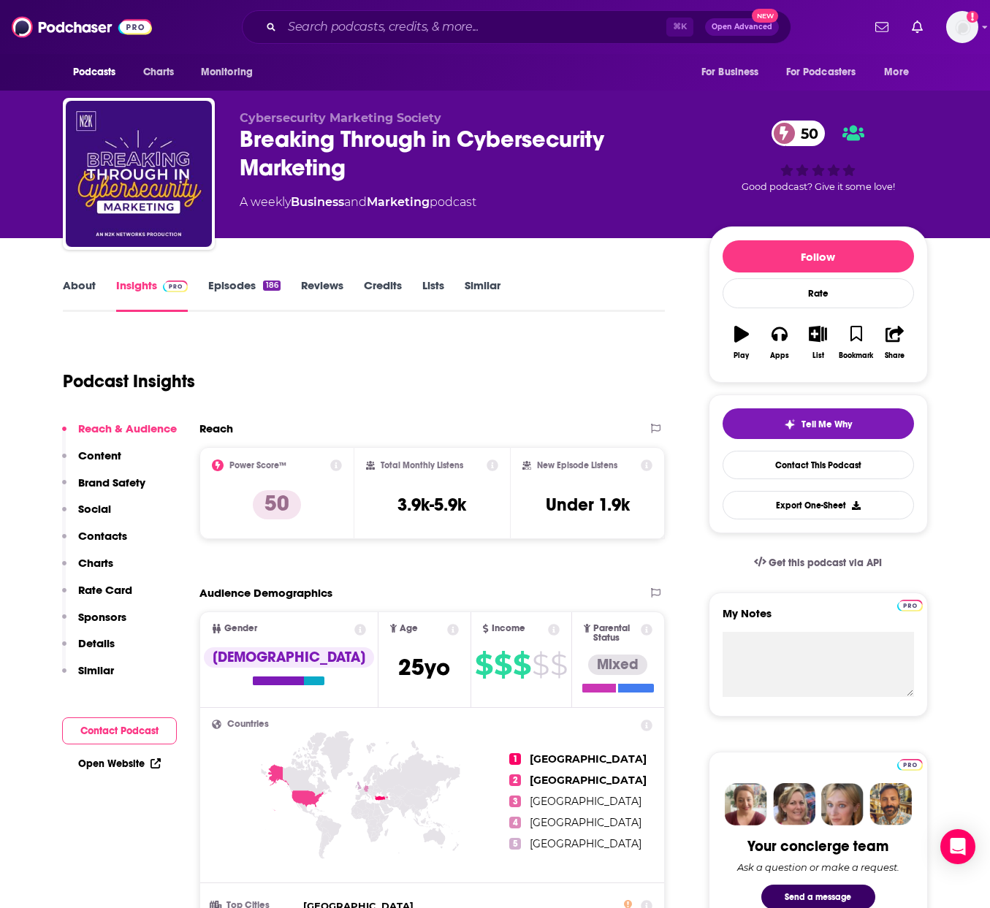
click at [245, 289] on link "Episodes 186" at bounding box center [244, 295] width 72 height 34
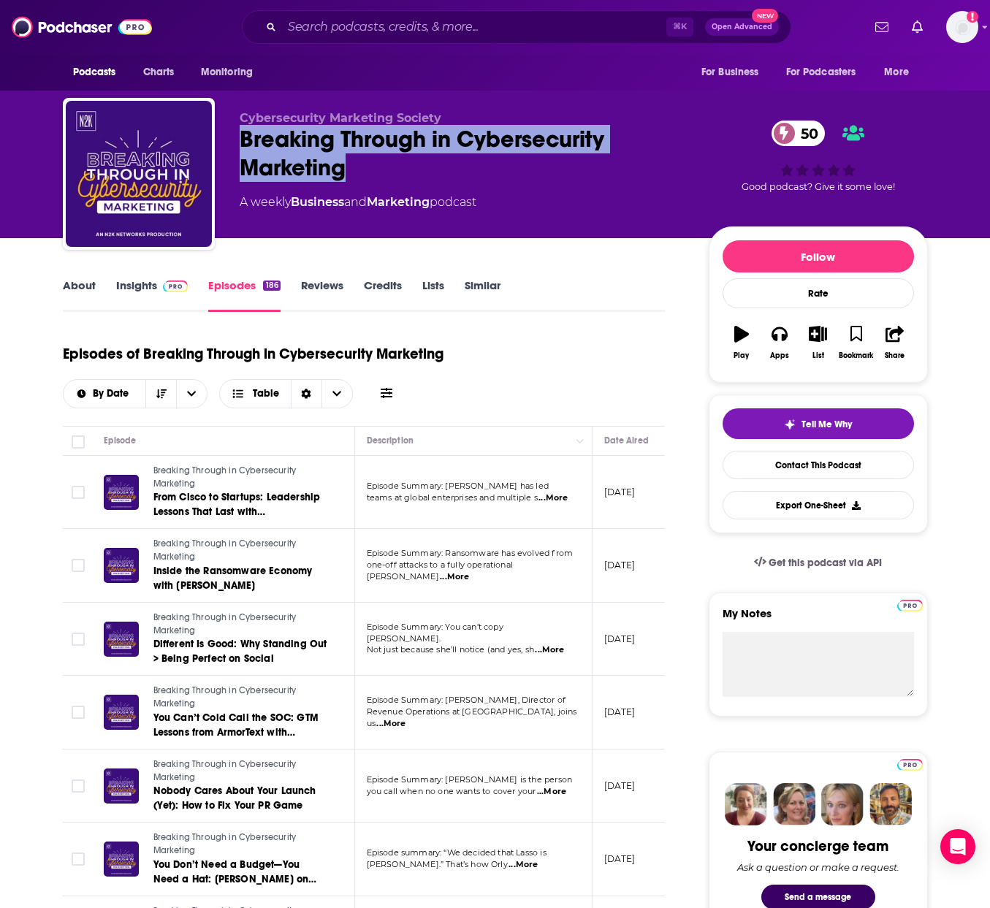
drag, startPoint x: 351, startPoint y: 173, endPoint x: 240, endPoint y: 142, distance: 115.2
click at [240, 142] on div "Breaking Through in Cybersecurity Marketing 50" at bounding box center [463, 153] width 446 height 57
copy h2 "Breaking Through in Cybersecurity Marketing"
